Goal: Task Accomplishment & Management: Complete application form

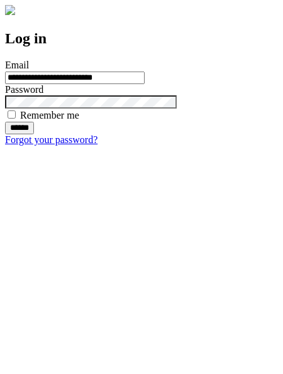
type input "**********"
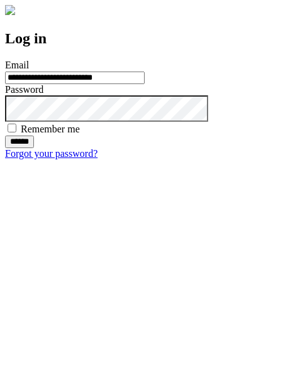
click at [34, 148] on input "******" at bounding box center [19, 142] width 29 height 13
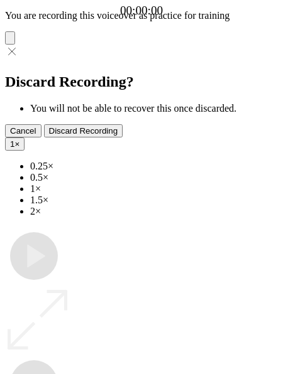
type input "**********"
